Goal: Feedback & Contribution: Leave review/rating

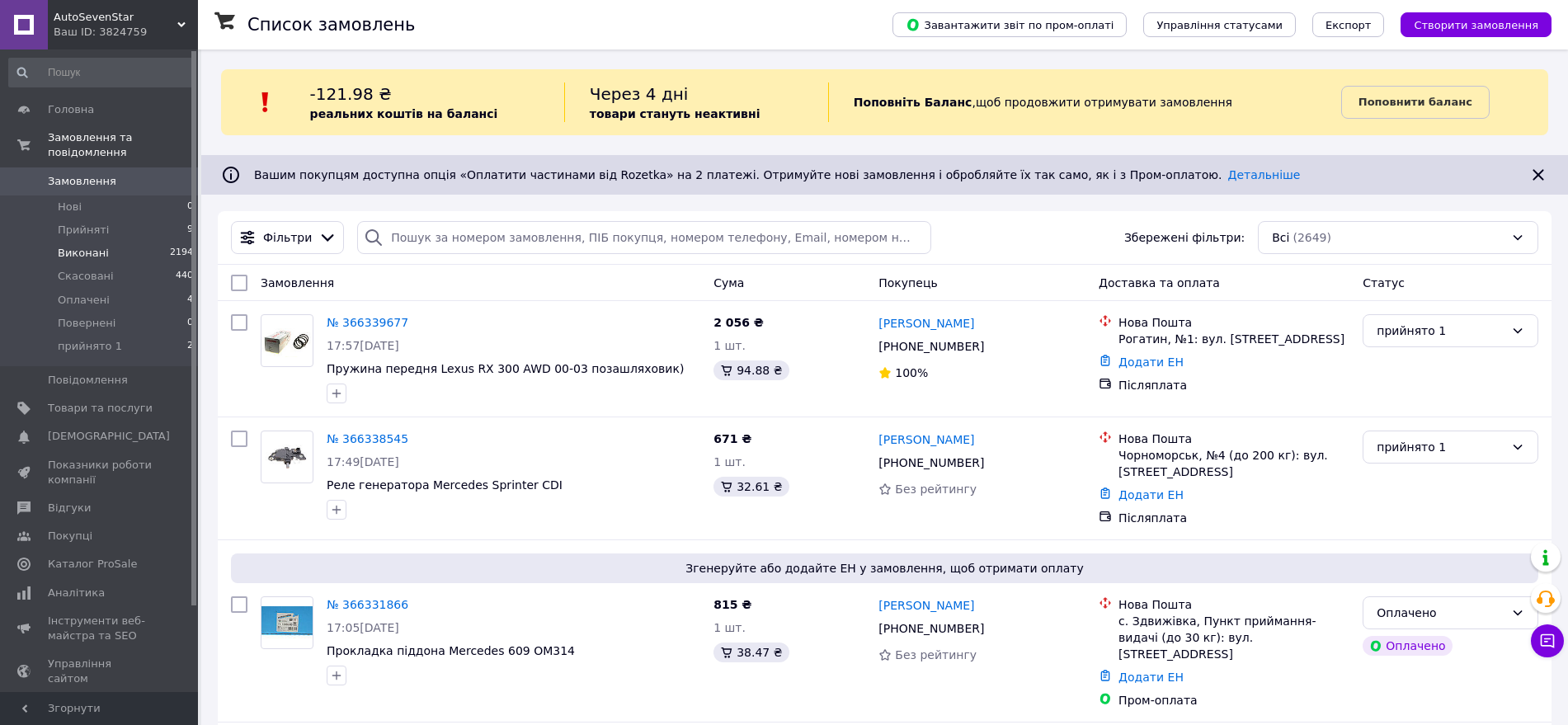
click at [86, 246] on span "Виконані" at bounding box center [84, 253] width 51 height 15
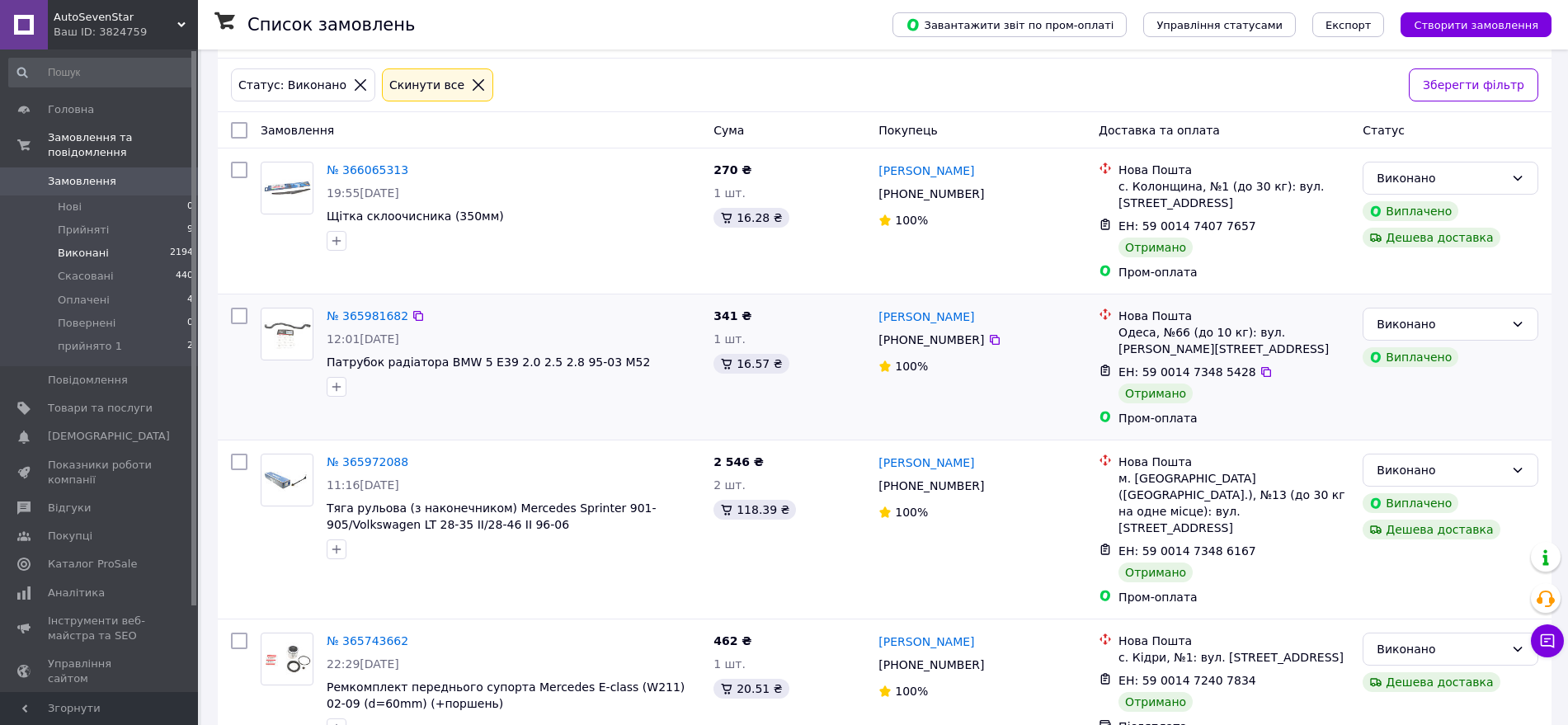
scroll to position [309, 0]
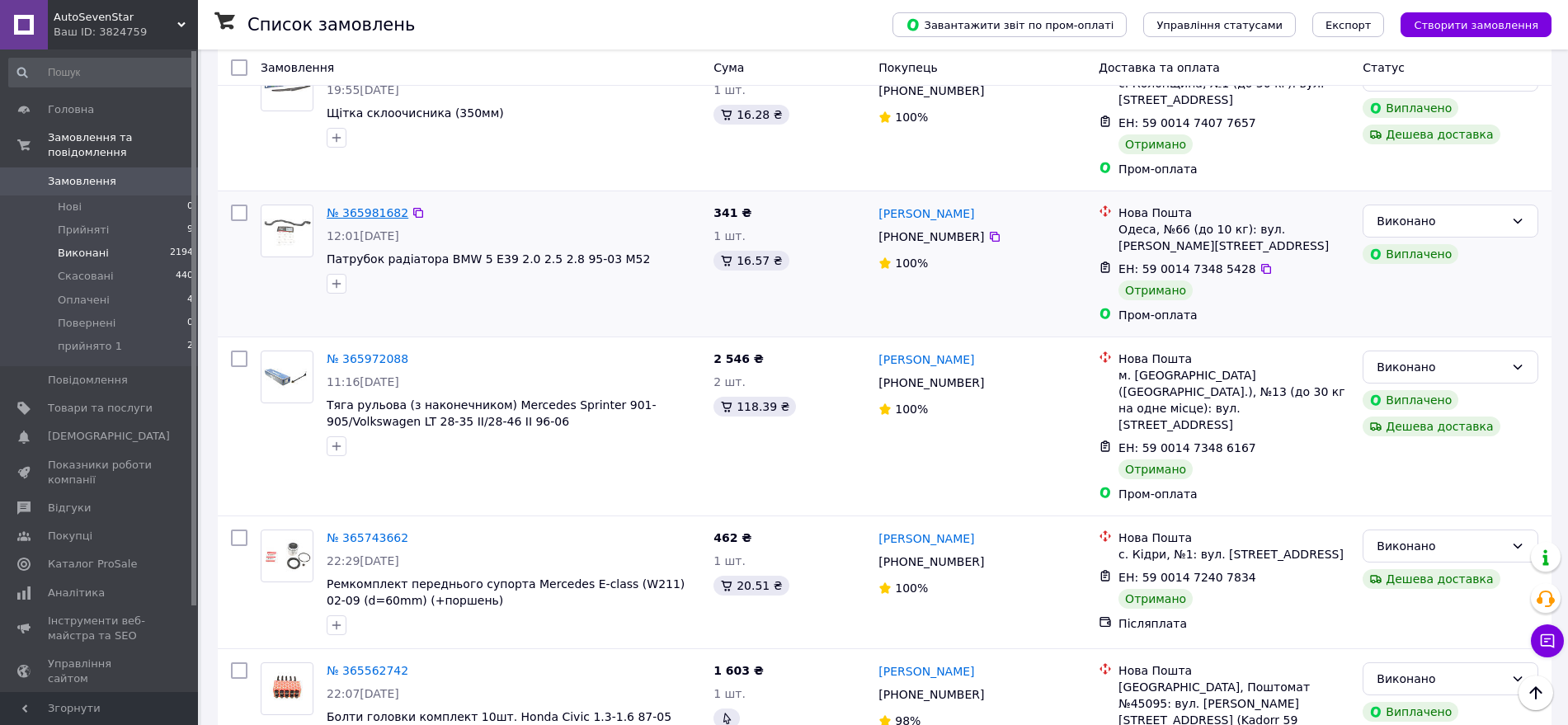
click at [366, 208] on link "№ 365981682" at bounding box center [368, 213] width 82 height 13
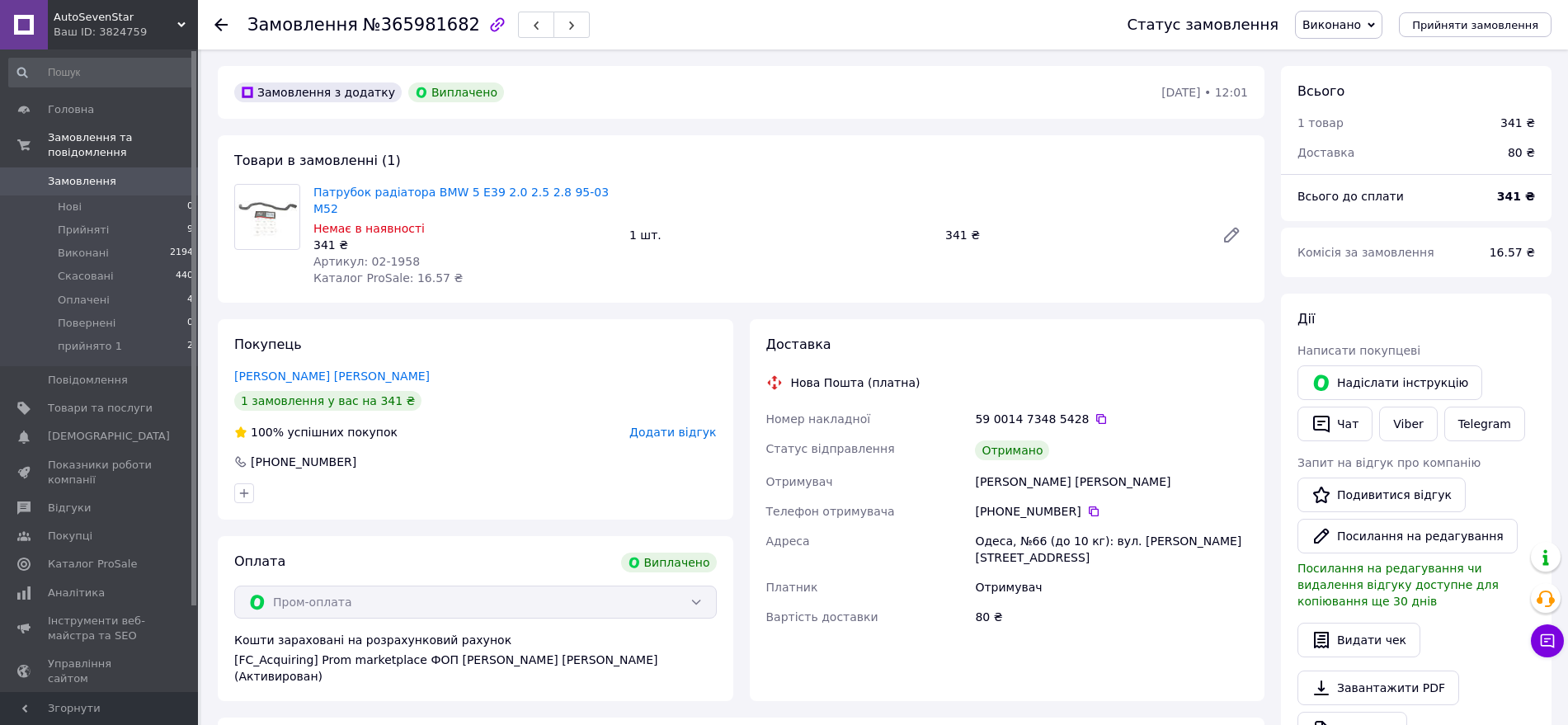
click at [679, 426] on span "Додати відгук" at bounding box center [672, 432] width 86 height 13
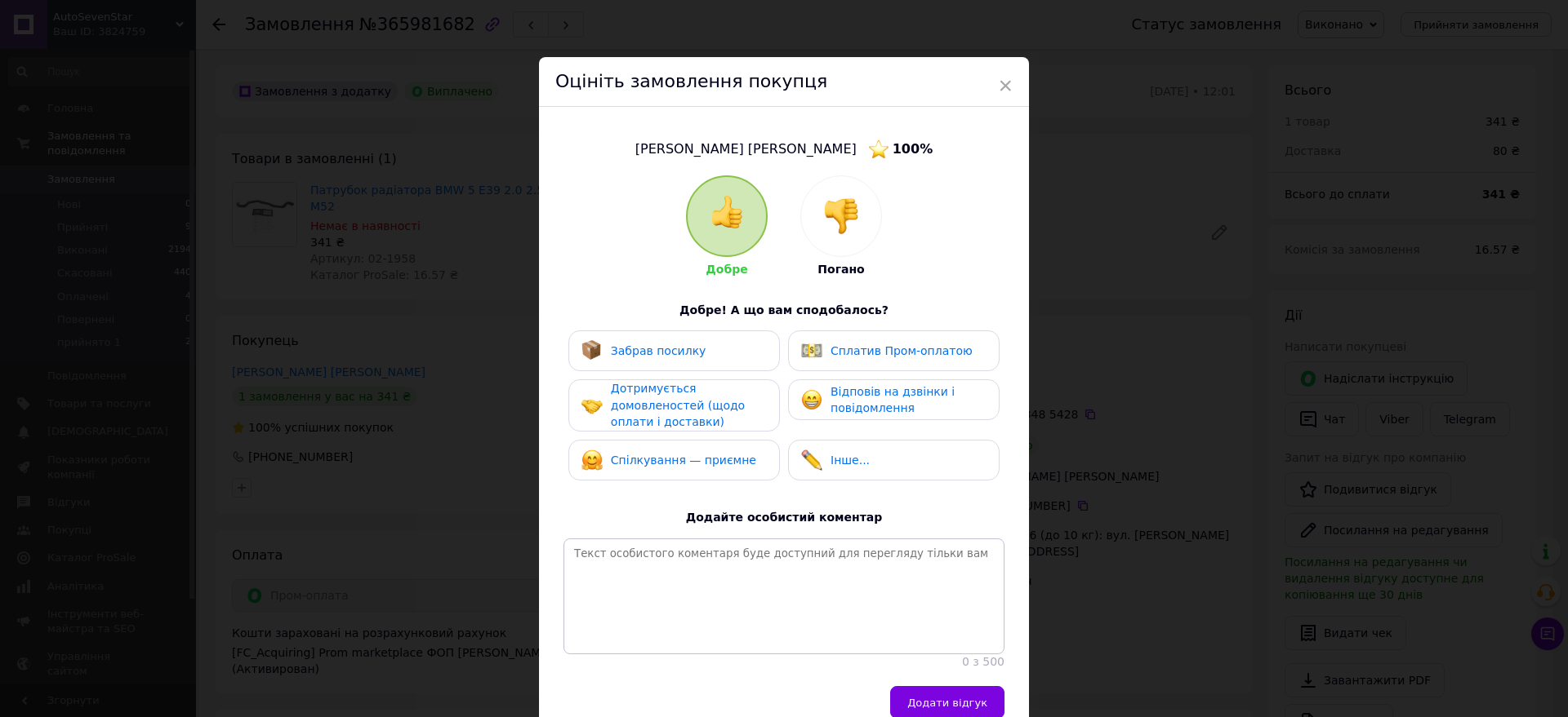
drag, startPoint x: 662, startPoint y: 359, endPoint x: 700, endPoint y: 357, distance: 38.1
click at [662, 357] on div "Забрав посилку" at bounding box center [644, 350] width 125 height 21
click at [834, 356] on span "Сплатив Пром-оплатою" at bounding box center [901, 350] width 142 height 13
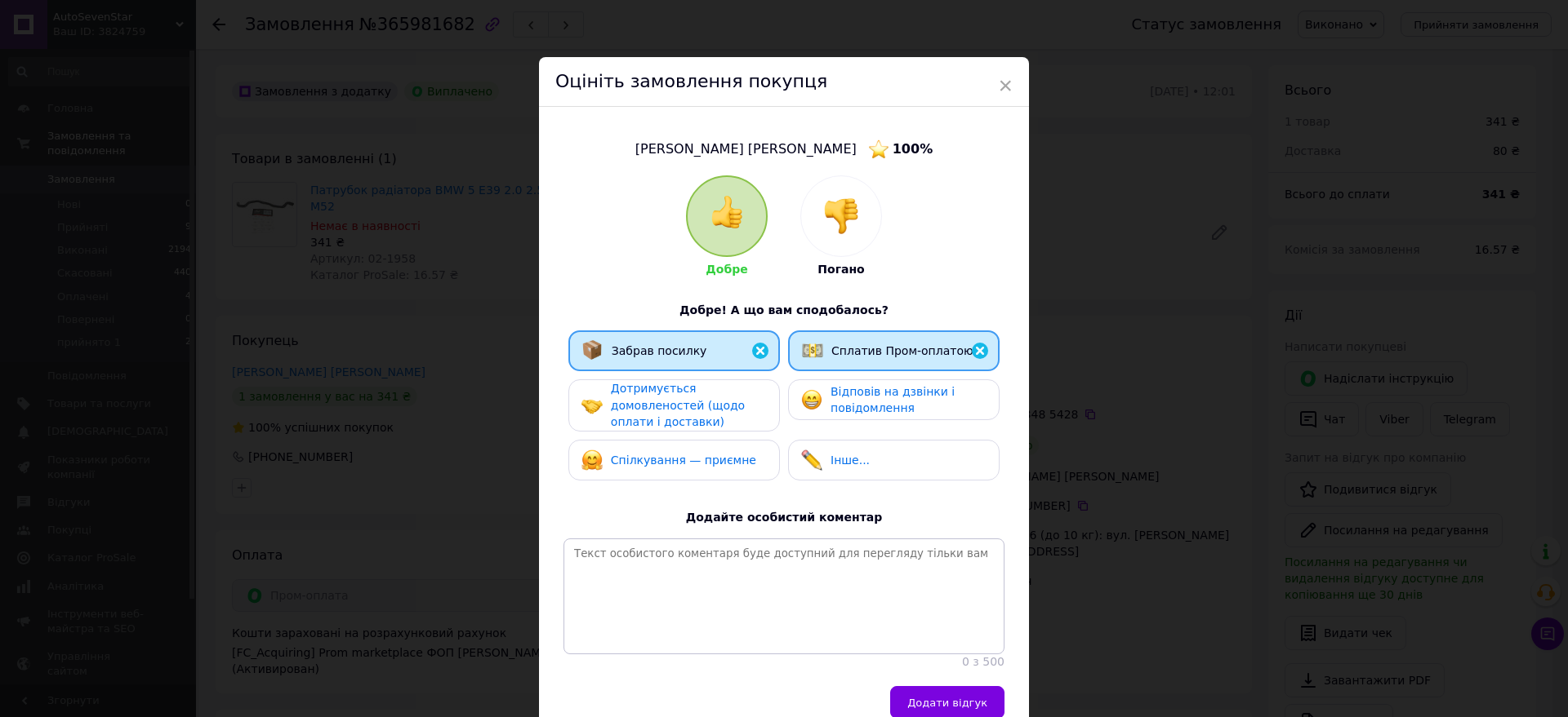
drag, startPoint x: 844, startPoint y: 390, endPoint x: 772, endPoint y: 394, distance: 72.1
click at [840, 391] on span "Відповів на дзвінки і повідомлення" at bounding box center [892, 400] width 124 height 30
click at [697, 399] on span "Дотримується домовленостей (щодо оплати і доставки)" at bounding box center [678, 405] width 133 height 46
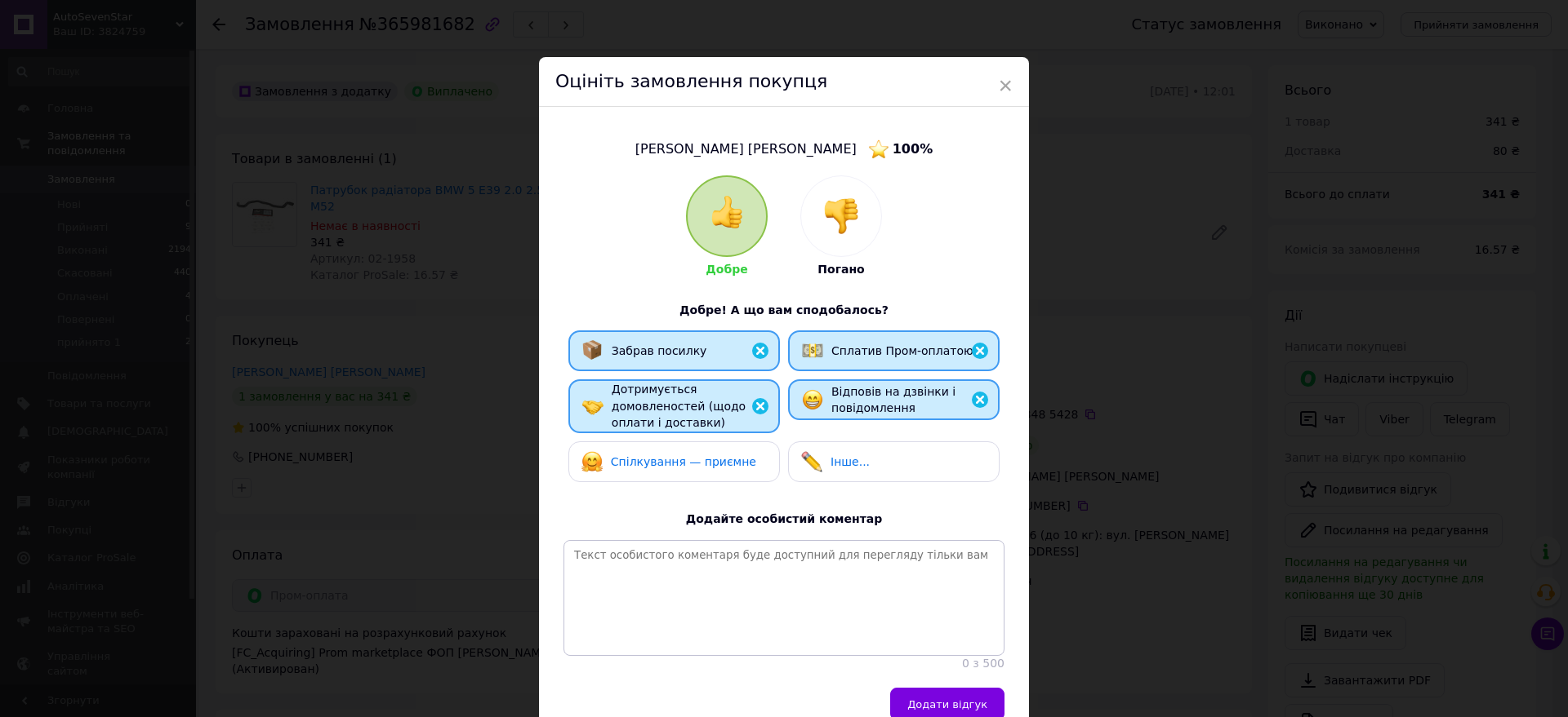
click at [698, 442] on div "Спілкування — приємне" at bounding box center [674, 462] width 211 height 41
click at [852, 464] on span "Інше..." at bounding box center [850, 461] width 39 height 13
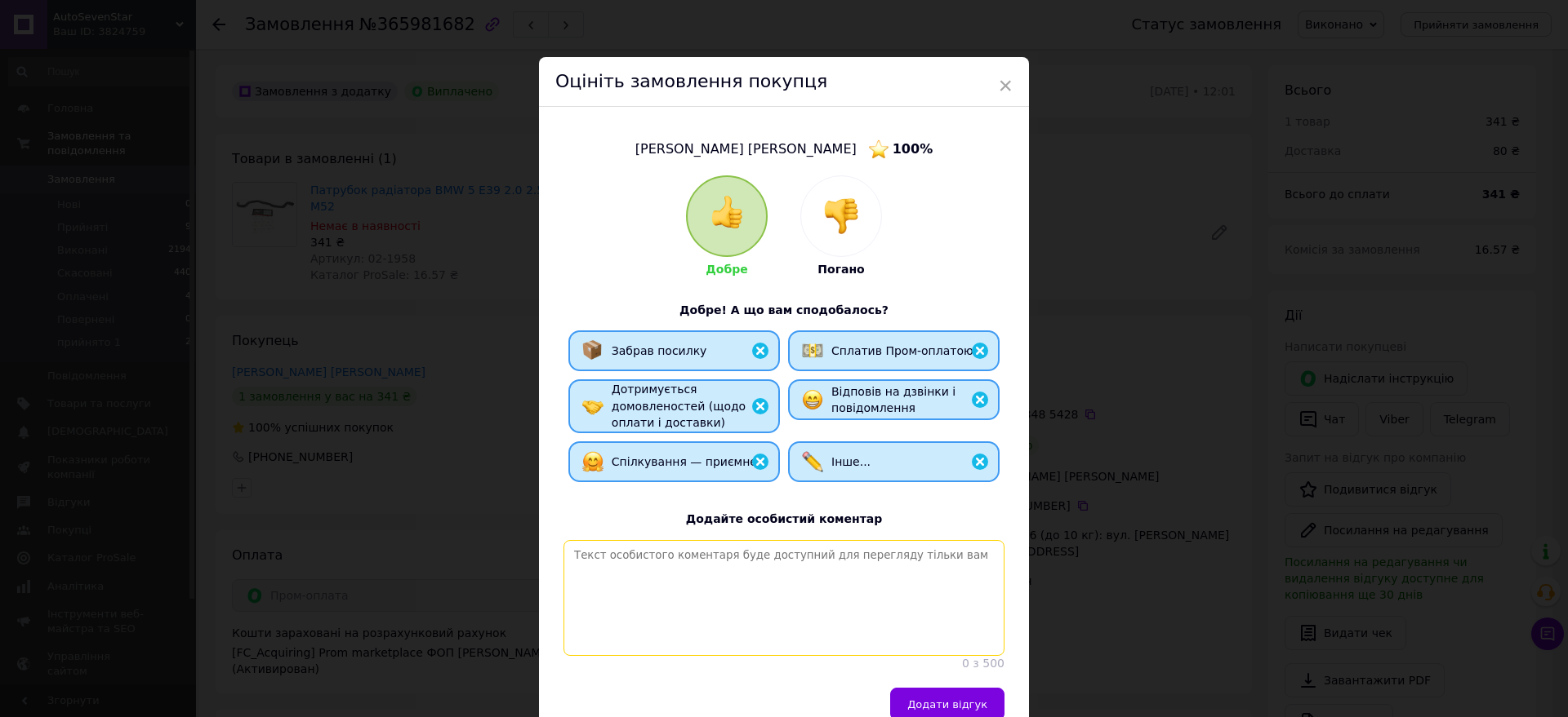
click at [732, 558] on textarea at bounding box center [784, 598] width 441 height 116
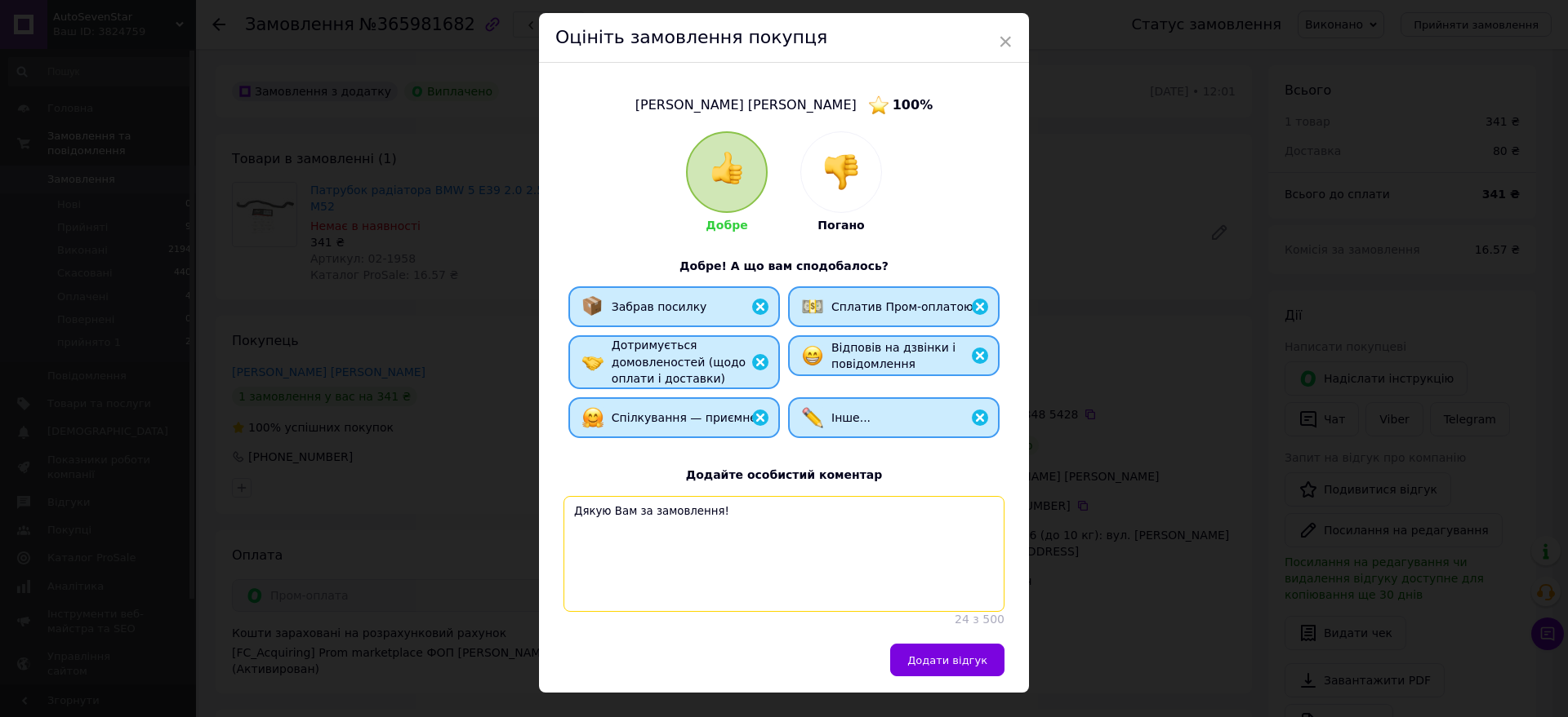
scroll to position [87, 0]
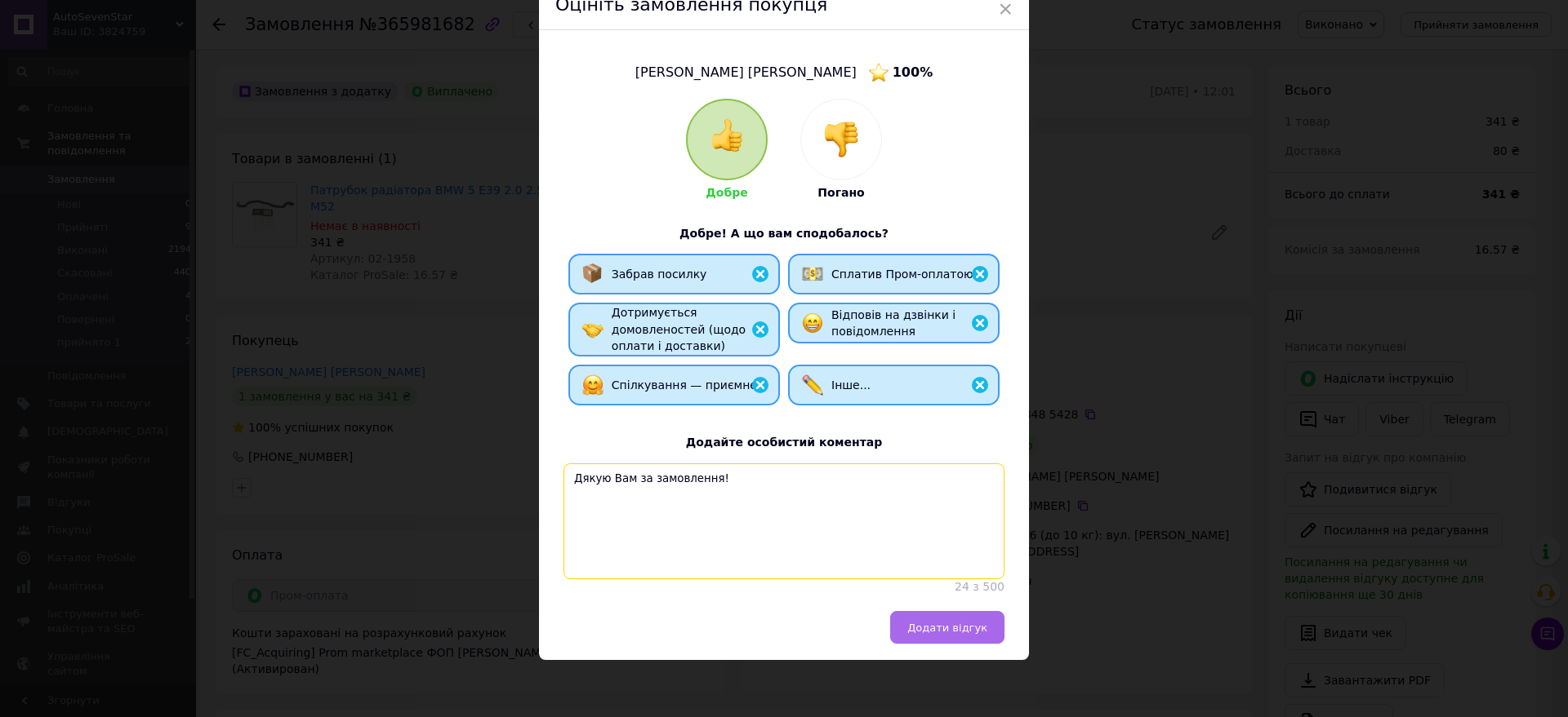
type textarea "Дякую Вам за замовлення!"
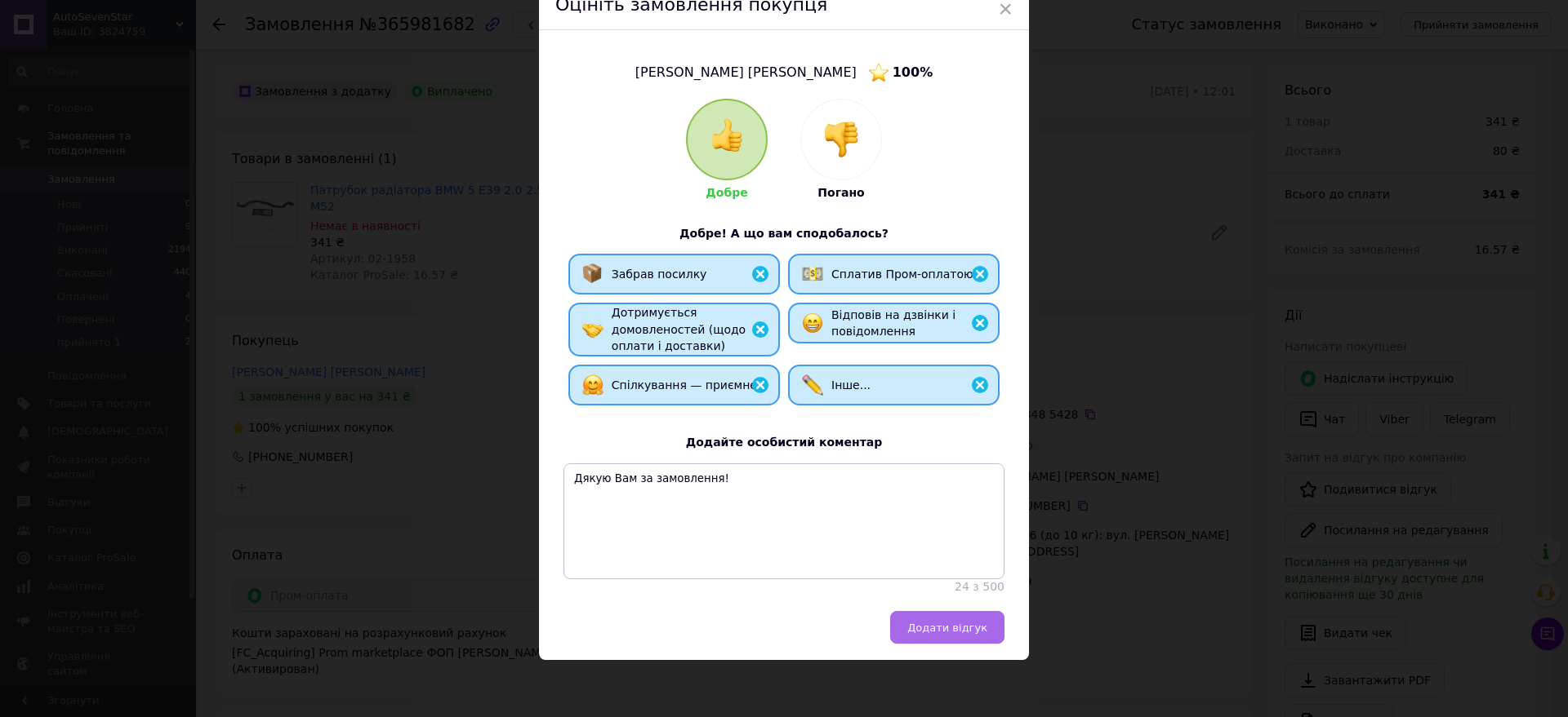
click at [921, 624] on span "Додати відгук" at bounding box center [947, 627] width 80 height 12
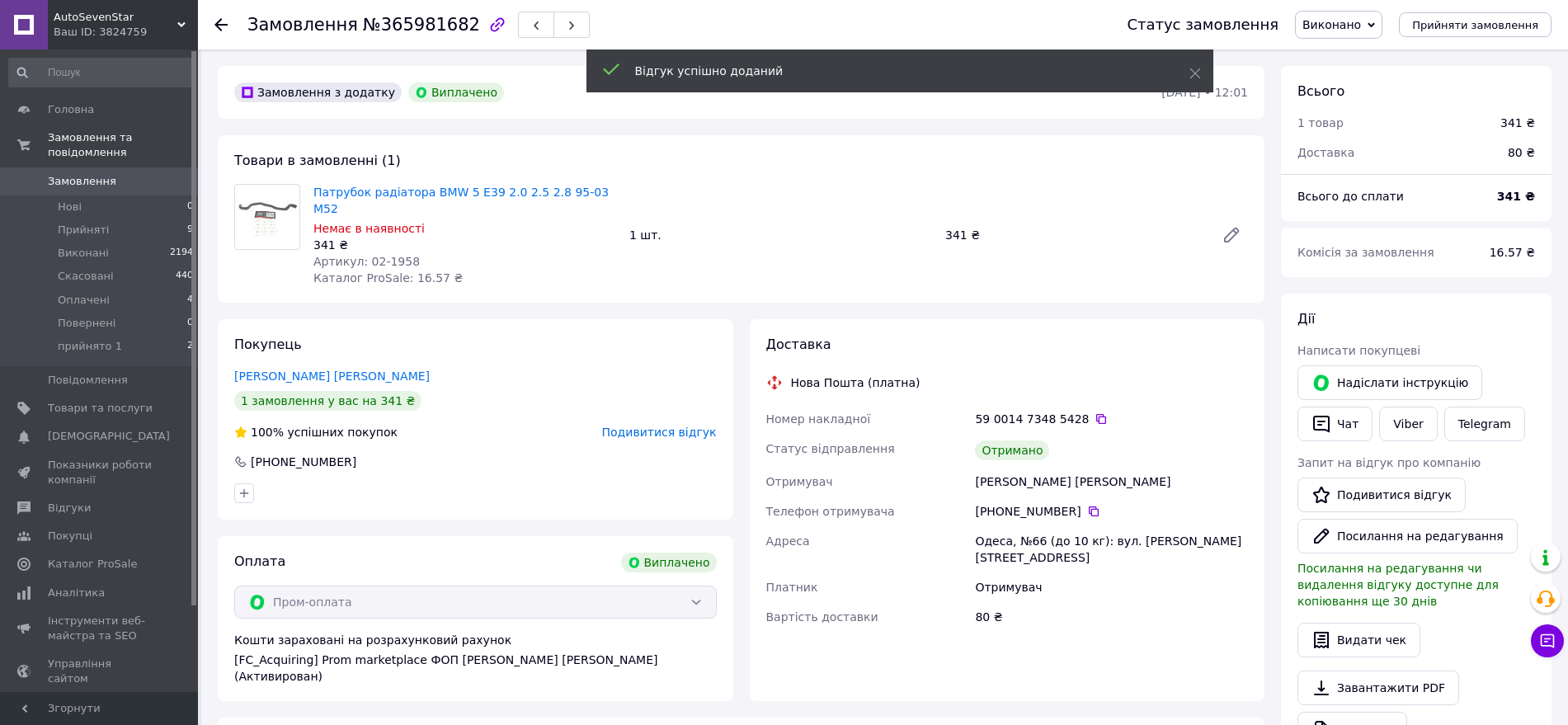
click at [215, 21] on icon at bounding box center [220, 24] width 13 height 13
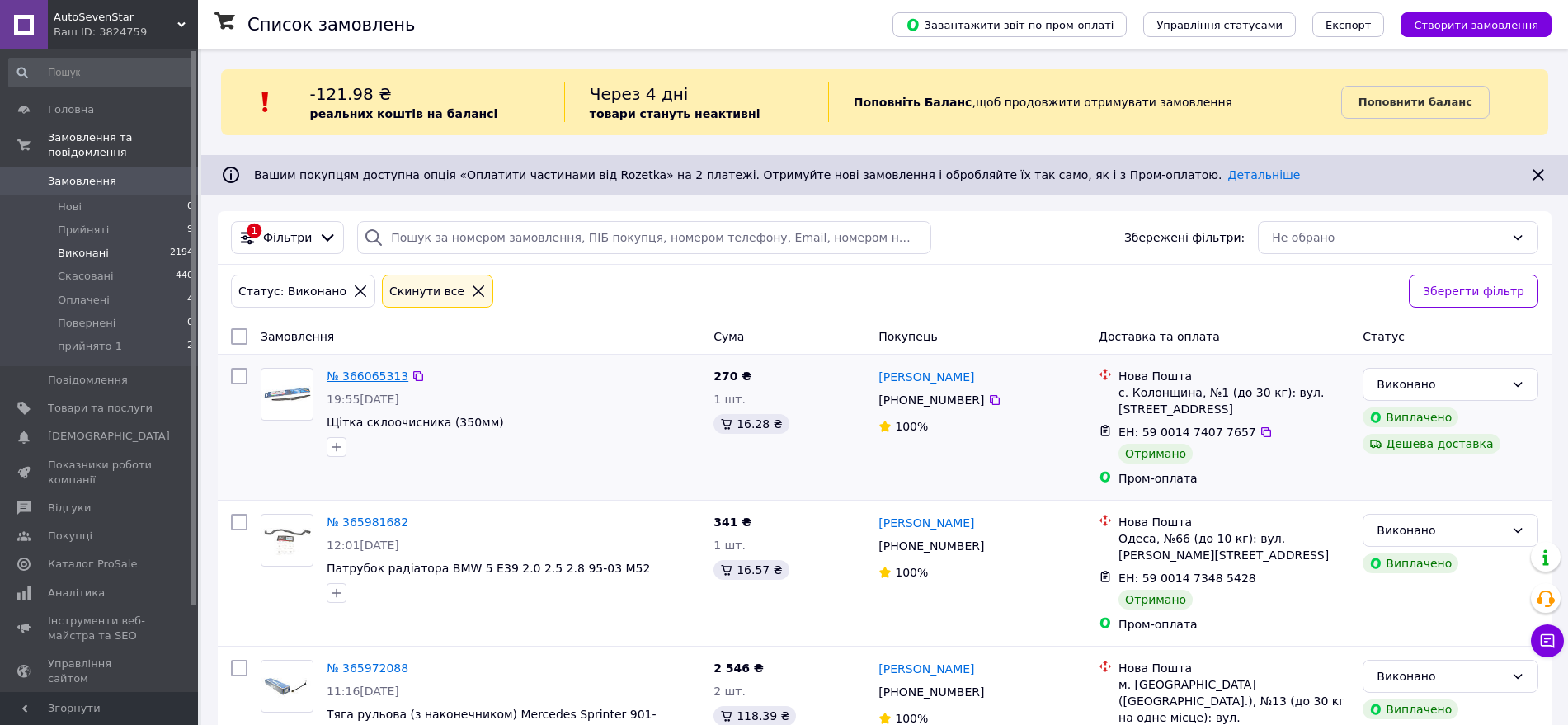
click at [363, 375] on link "№ 366065313" at bounding box center [368, 376] width 82 height 13
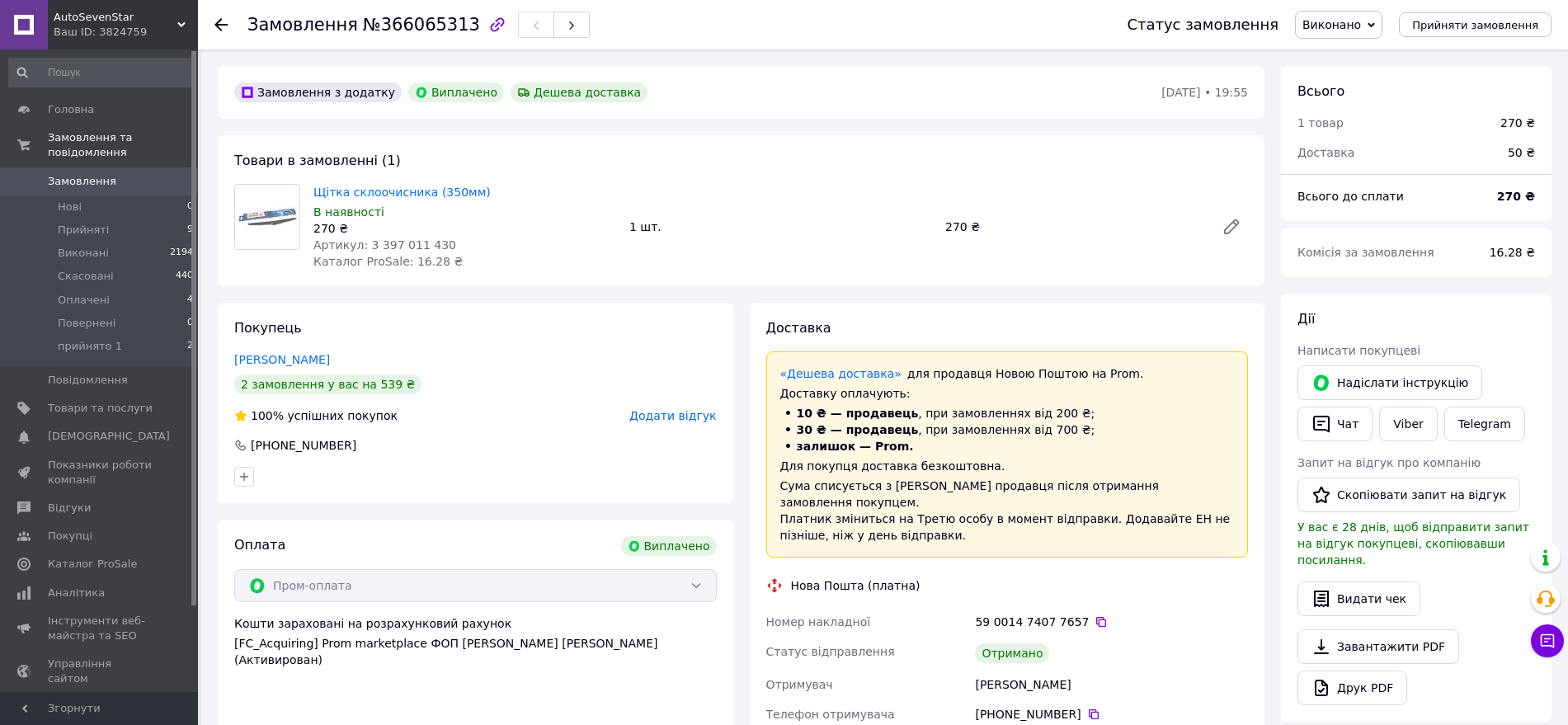
click at [686, 414] on span "Додати відгук" at bounding box center [672, 415] width 86 height 13
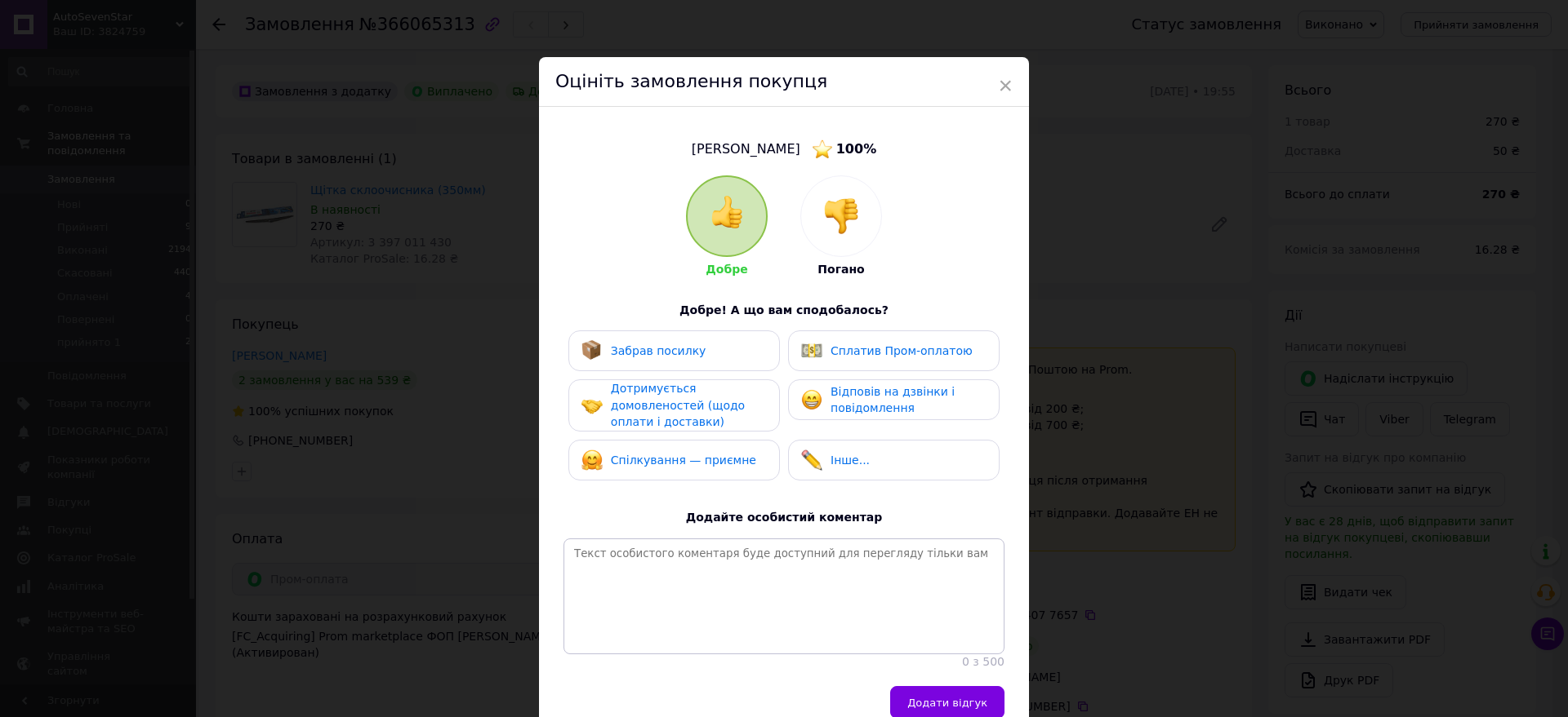
click at [665, 352] on span "Забрав посилку" at bounding box center [658, 350] width 95 height 13
click at [826, 373] on div "Забрав посилку Сплатив Пром-оплатою Дотримується домовленостей (щодо оплати і д…" at bounding box center [784, 409] width 441 height 158
drag, startPoint x: 838, startPoint y: 405, endPoint x: 831, endPoint y: 393, distance: 13.9
click at [836, 405] on span "Відповів на дзвінки і повідомлення" at bounding box center [892, 400] width 124 height 30
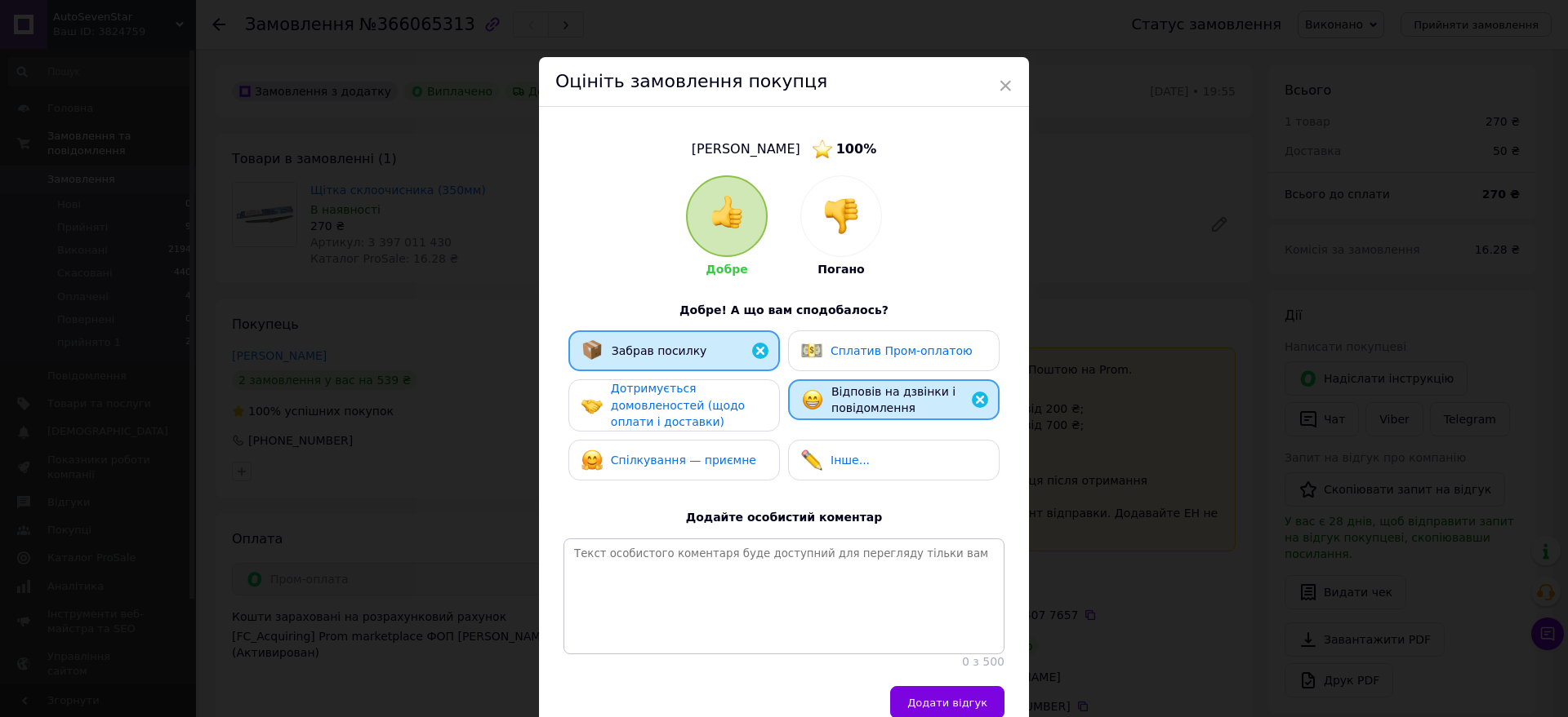
drag, startPoint x: 832, startPoint y: 354, endPoint x: 821, endPoint y: 353, distance: 11.0
click at [825, 353] on div "Сплатив Пром-оплатою" at bounding box center [886, 350] width 172 height 21
click at [721, 404] on span "Дотримується домовленостей (щодо оплати і доставки)" at bounding box center [678, 405] width 133 height 46
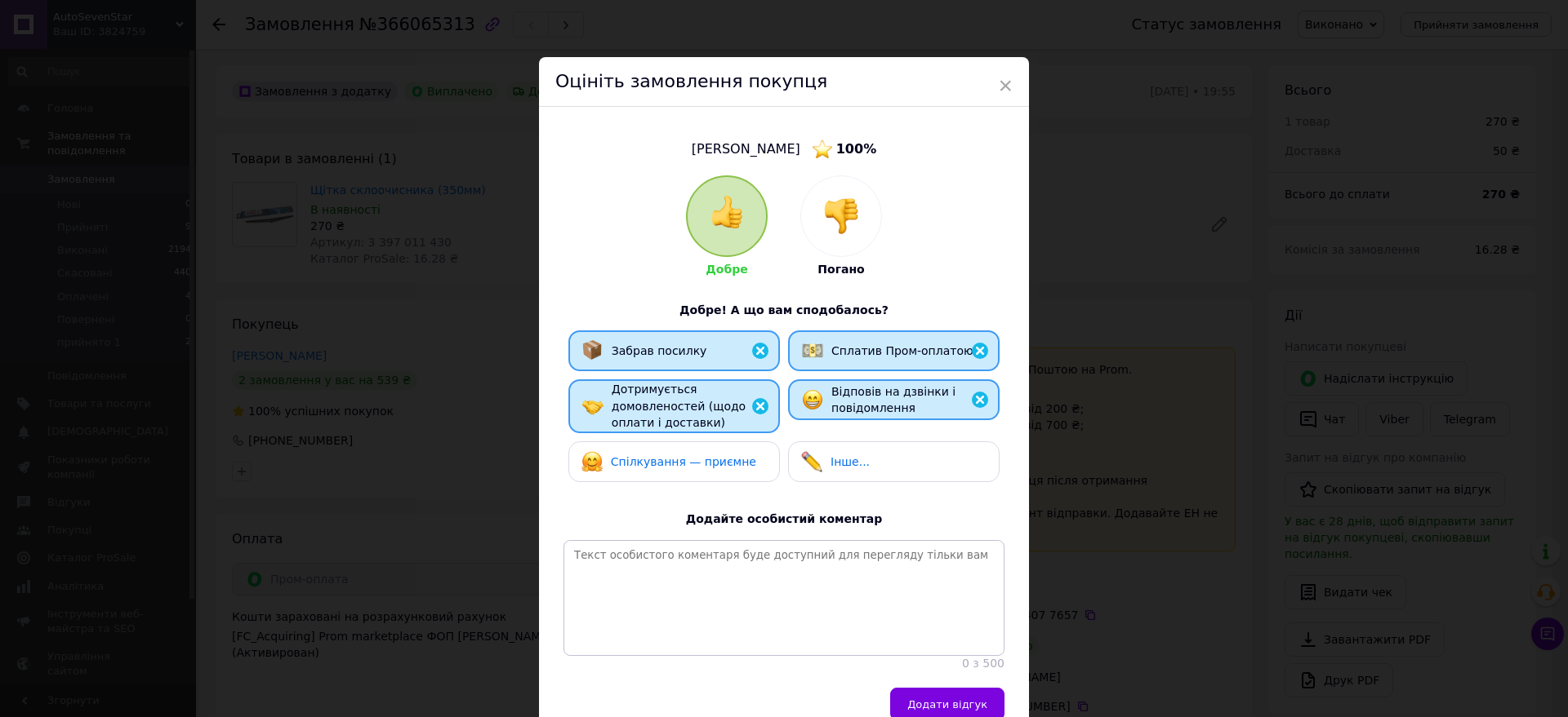
drag, startPoint x: 712, startPoint y: 466, endPoint x: 750, endPoint y: 456, distance: 39.3
click at [716, 466] on span "Спілкування — приємне" at bounding box center [683, 461] width 145 height 13
click at [853, 455] on span "Інше..." at bounding box center [850, 461] width 39 height 13
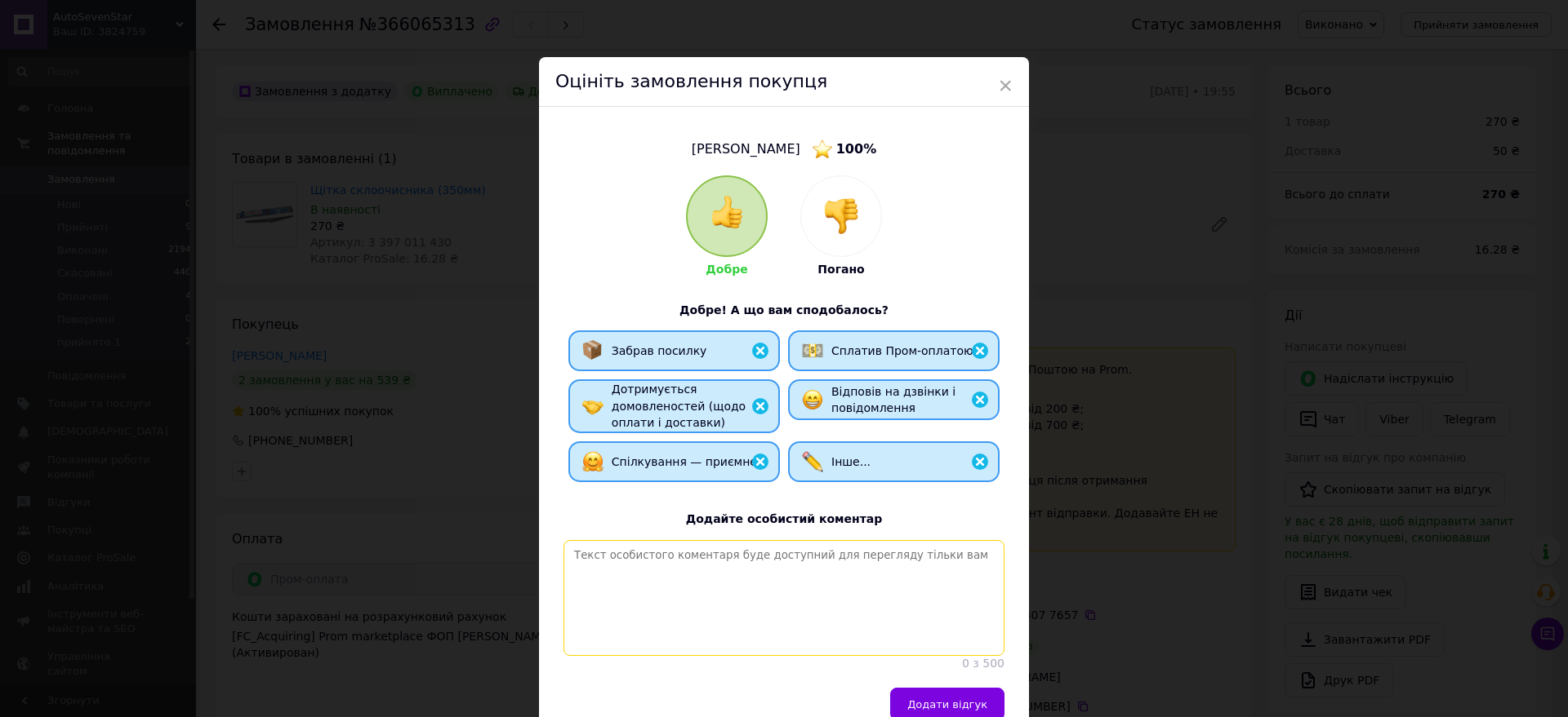
click at [753, 564] on textarea at bounding box center [784, 598] width 441 height 116
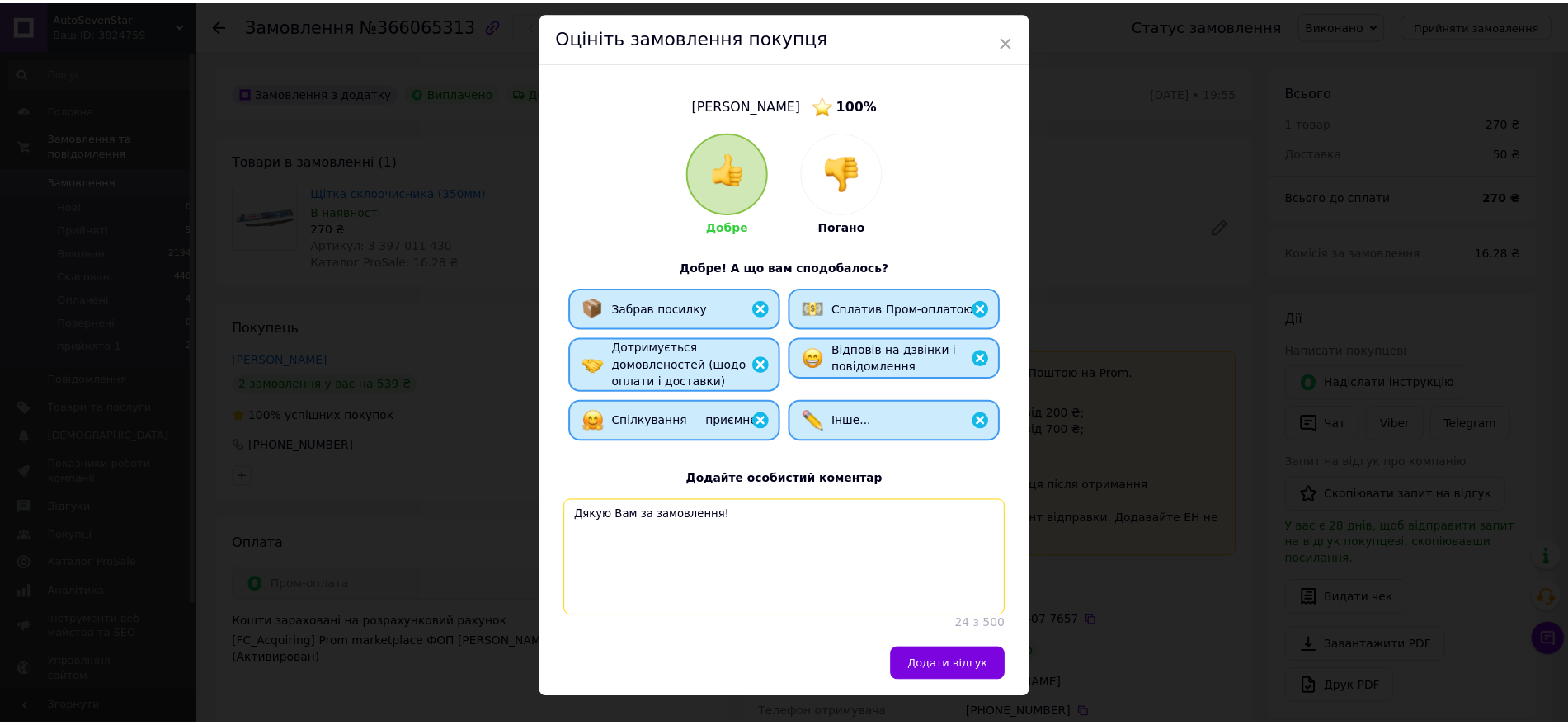
scroll to position [88, 0]
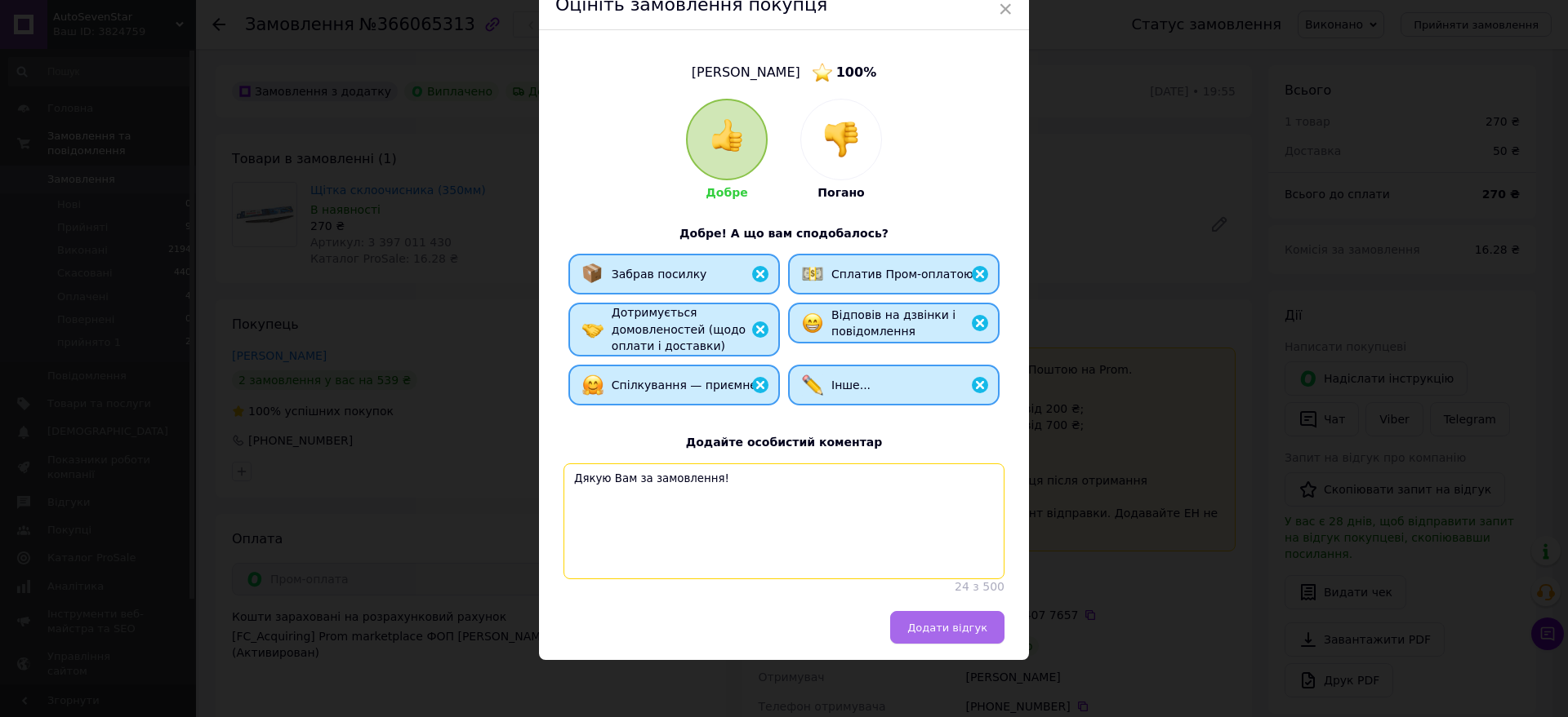
type textarea "Дякую Вам за замовлення!"
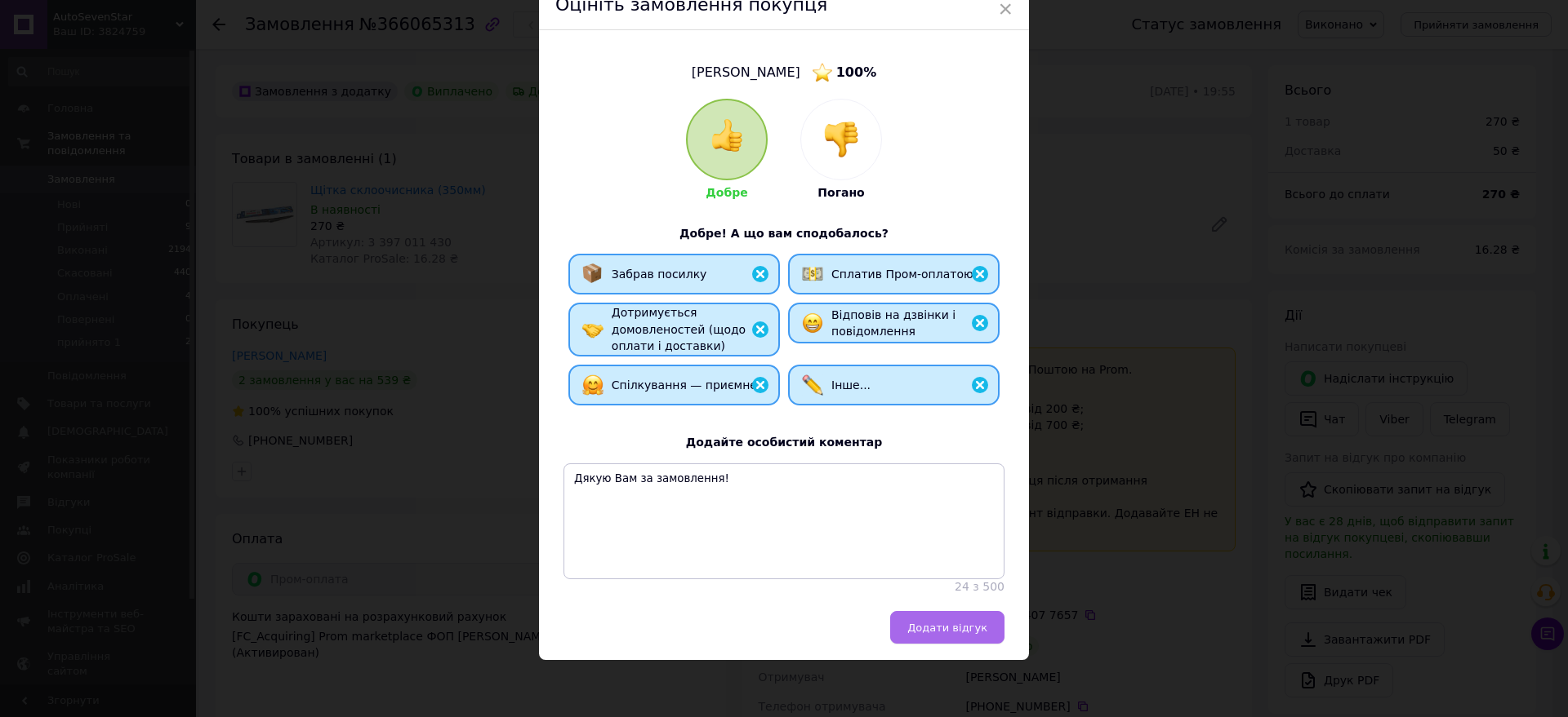
click at [966, 623] on span "Додати відгук" at bounding box center [947, 627] width 80 height 12
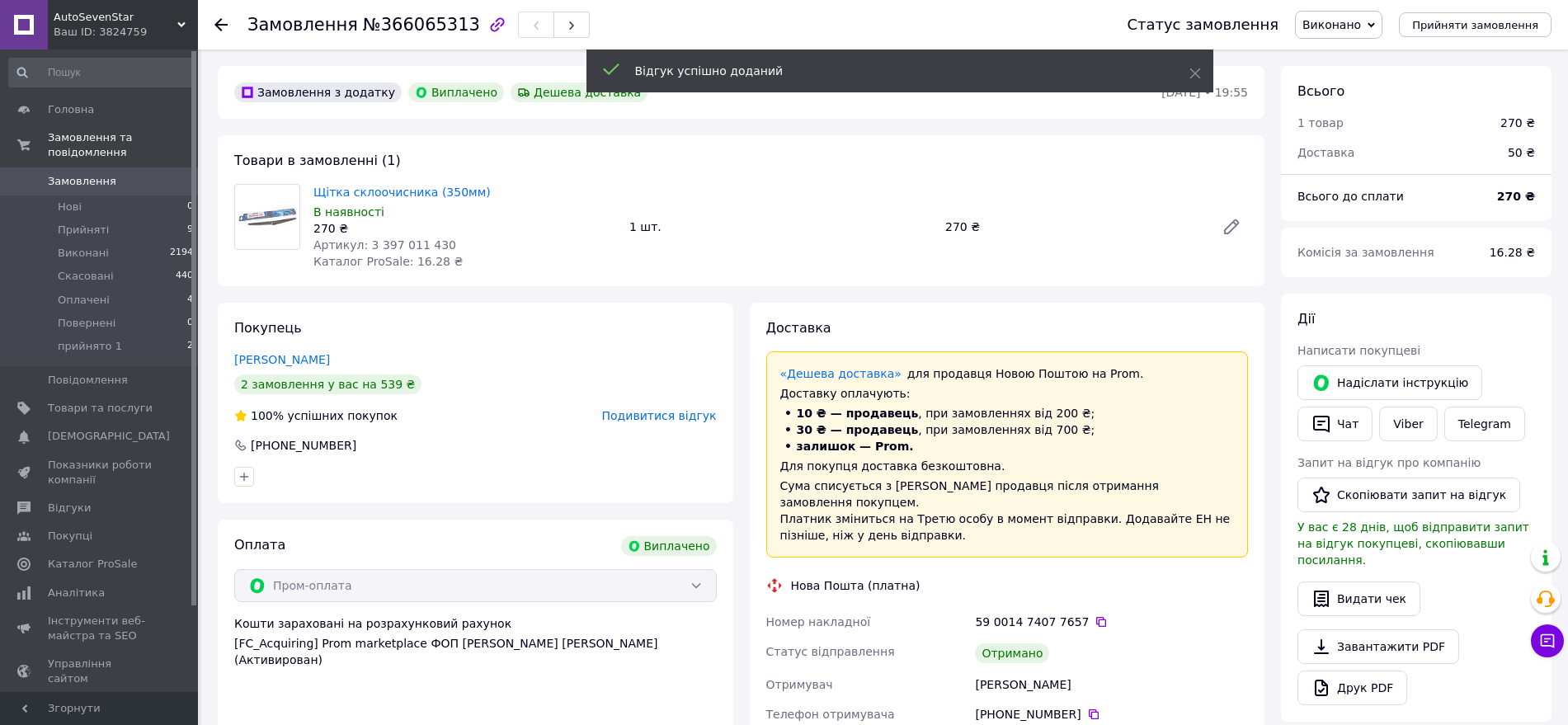
click at [220, 21] on icon at bounding box center [220, 24] width 13 height 13
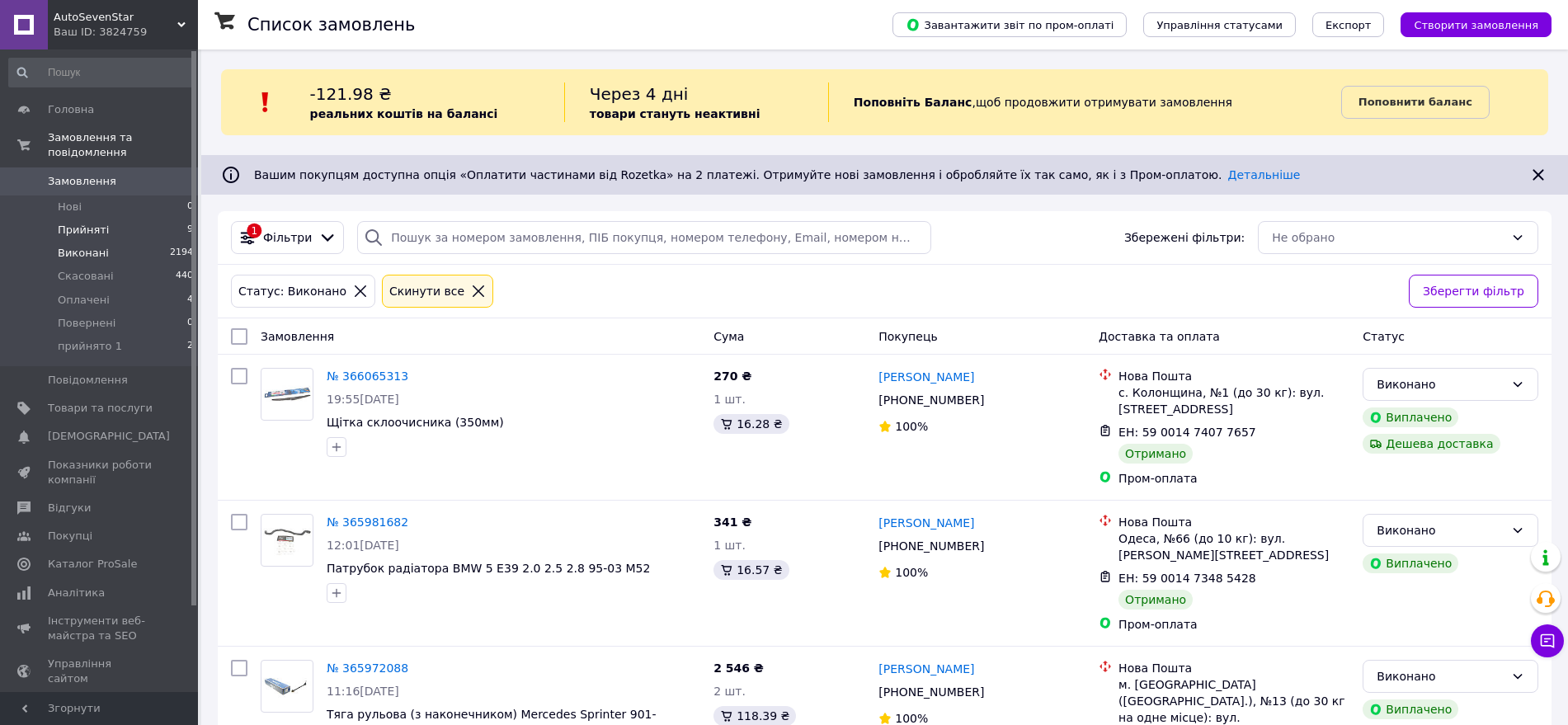
click at [79, 223] on span "Прийняті" at bounding box center [84, 230] width 51 height 15
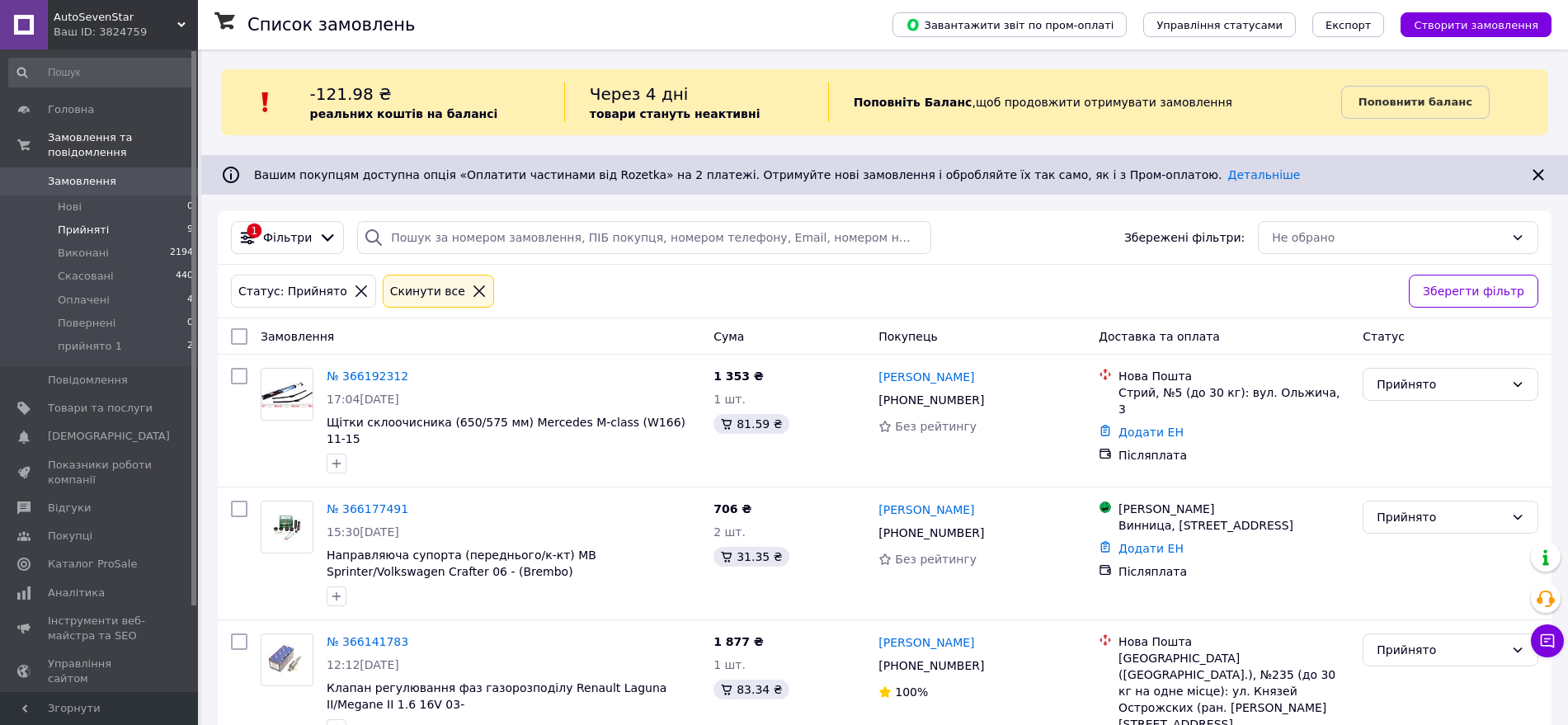
click at [66, 223] on span "Прийняті" at bounding box center [84, 230] width 51 height 15
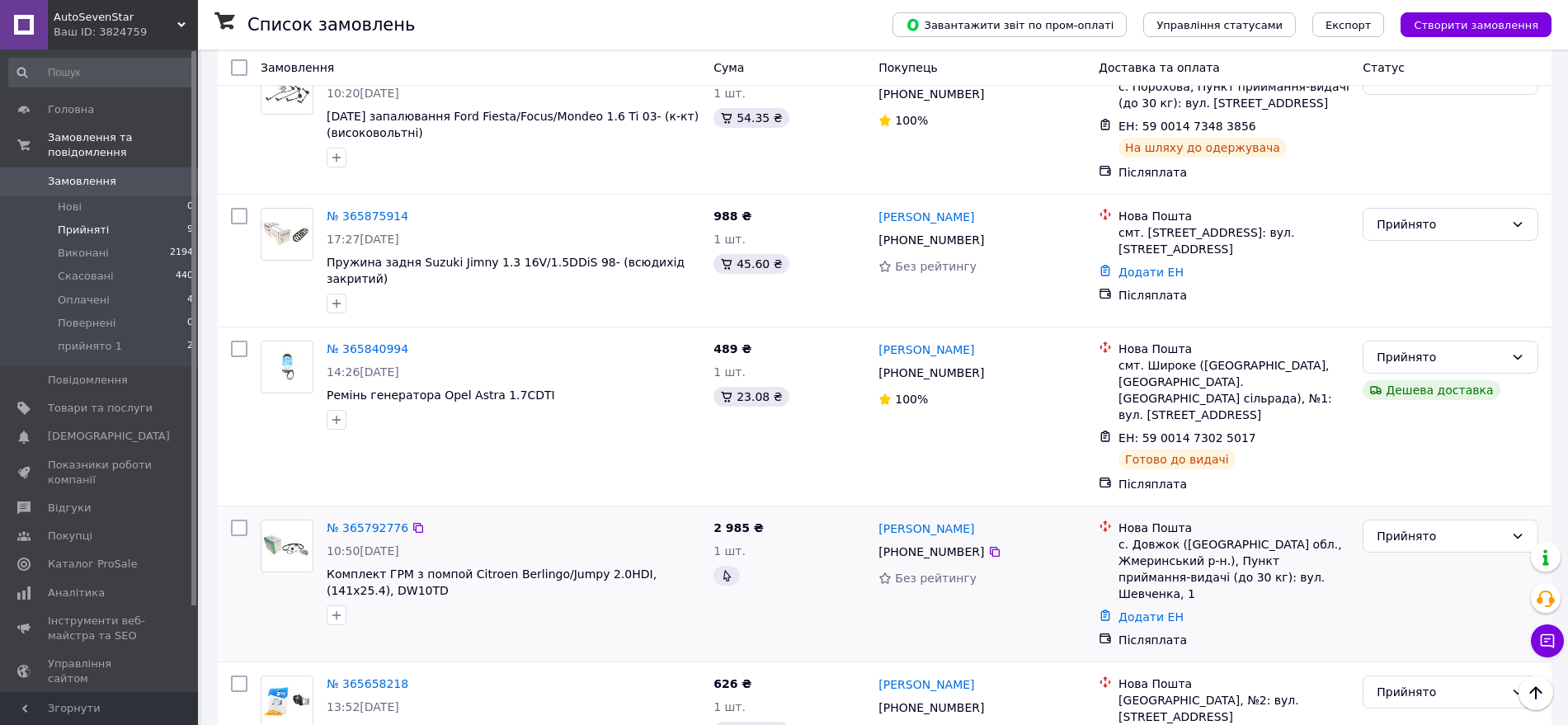
scroll to position [878, 0]
click at [73, 246] on span "Виконані" at bounding box center [84, 253] width 51 height 15
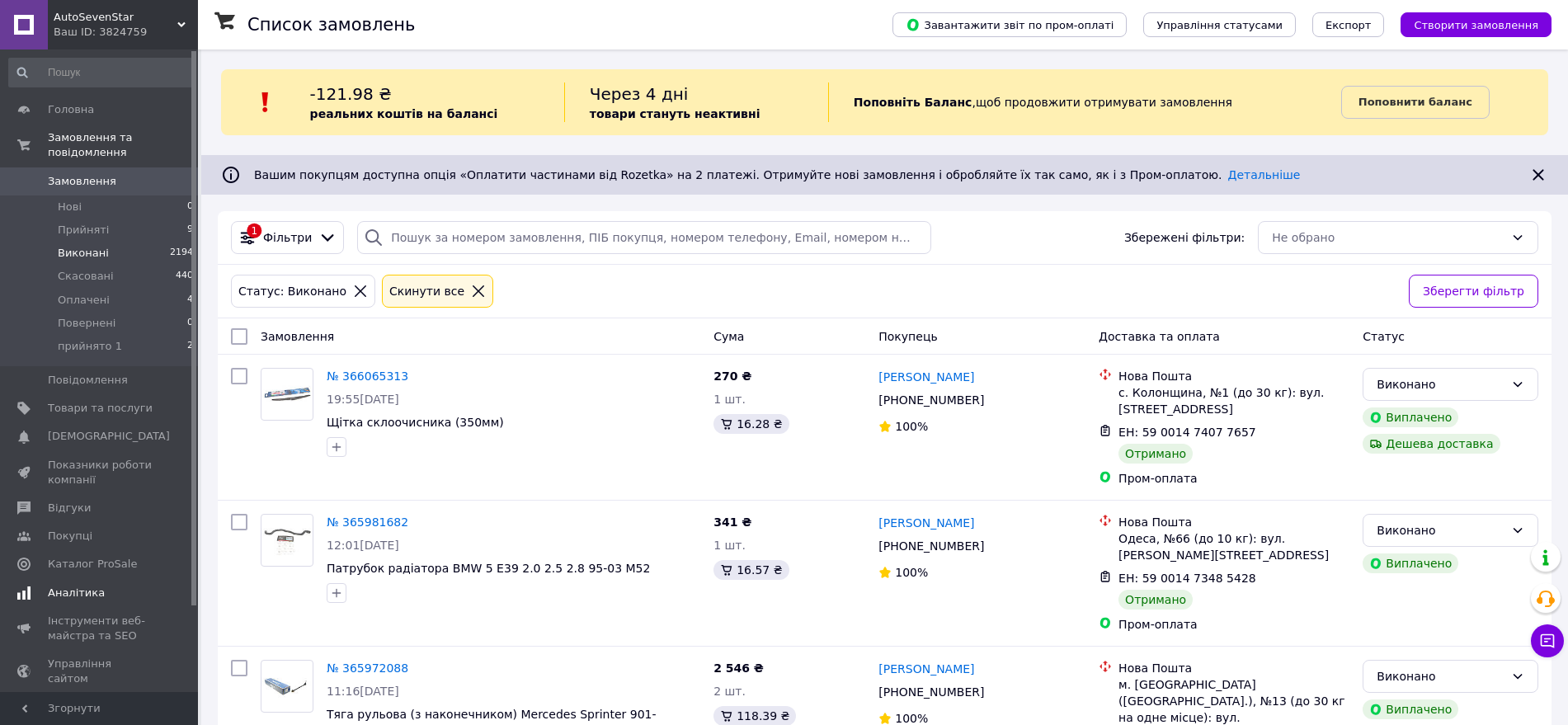
click at [70, 586] on span "Аналітика" at bounding box center [76, 593] width 57 height 15
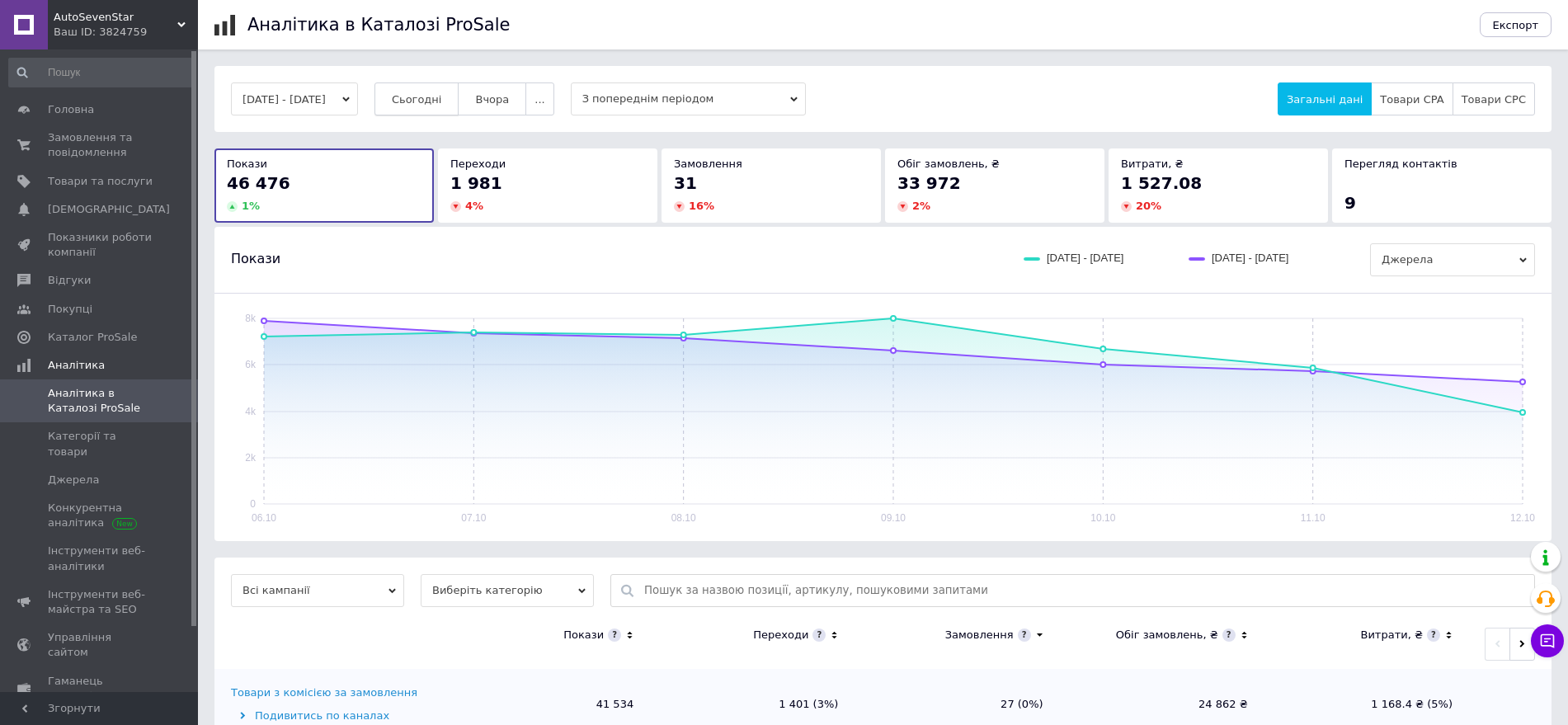
click at [441, 98] on span "Сьогодні" at bounding box center [417, 99] width 50 height 12
